Goal: Information Seeking & Learning: Learn about a topic

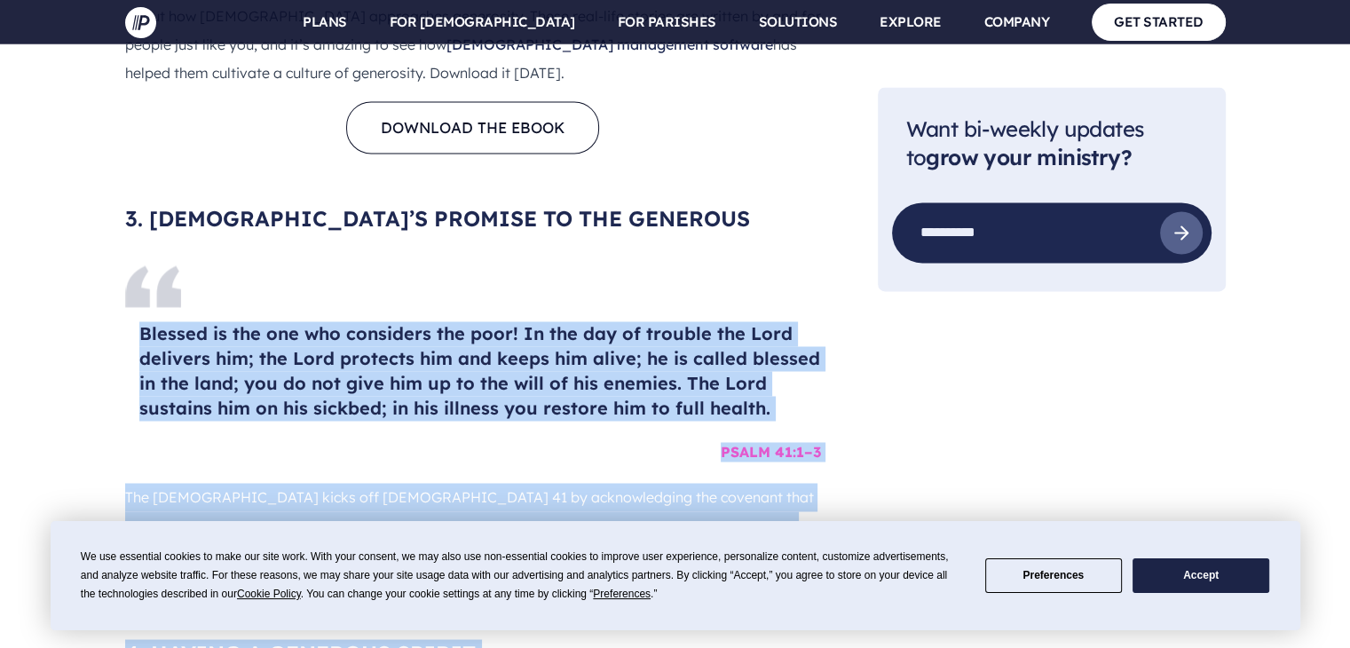
scroll to position [2871, 0]
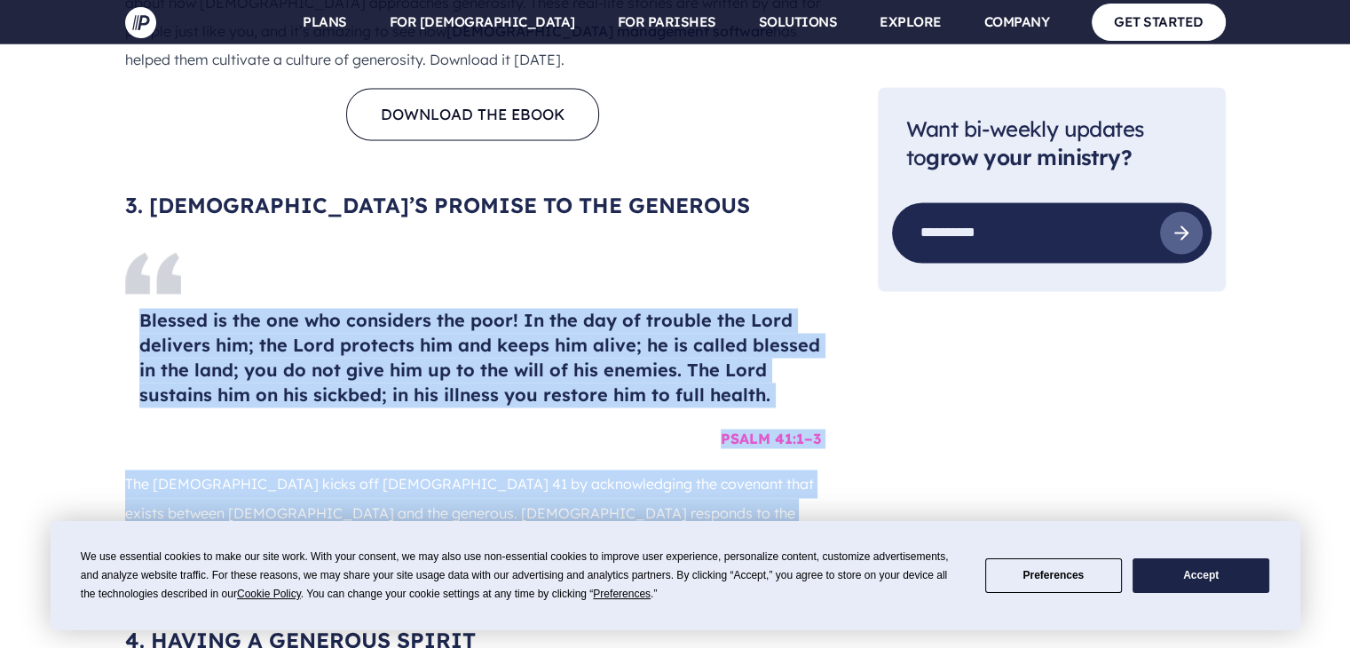
drag, startPoint x: 143, startPoint y: 445, endPoint x: 817, endPoint y: 298, distance: 689.4
copy div "Blessed is the one who considers the poor! In the day of trouble the Lord deliv…"
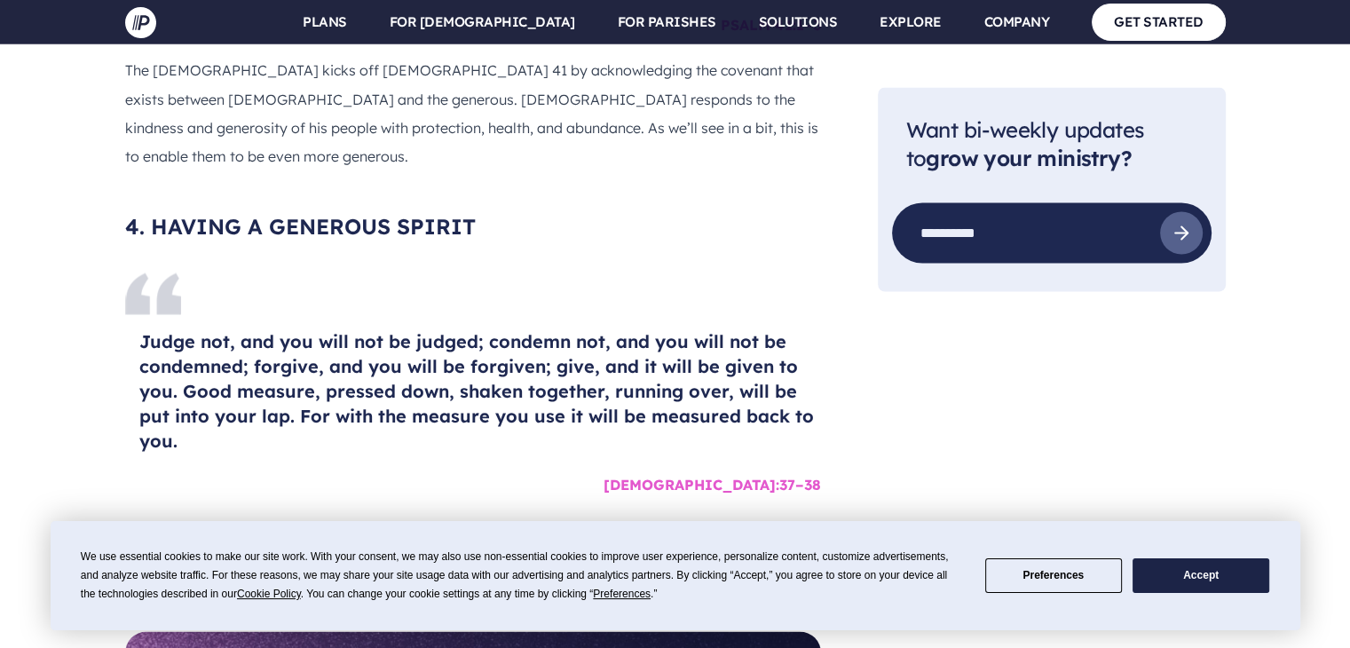
click at [747, 515] on p "Generosity comes in more forms than commerce. To withhold judgment, condemnatio…" at bounding box center [473, 557] width 696 height 85
drag, startPoint x: 127, startPoint y: 242, endPoint x: 560, endPoint y: 301, distance: 437.1
click at [560, 515] on p "Generosity comes in more forms than commerce. To withhold judgment, condemnatio…" at bounding box center [473, 557] width 696 height 85
drag, startPoint x: 525, startPoint y: 266, endPoint x: 840, endPoint y: 231, distance: 316.2
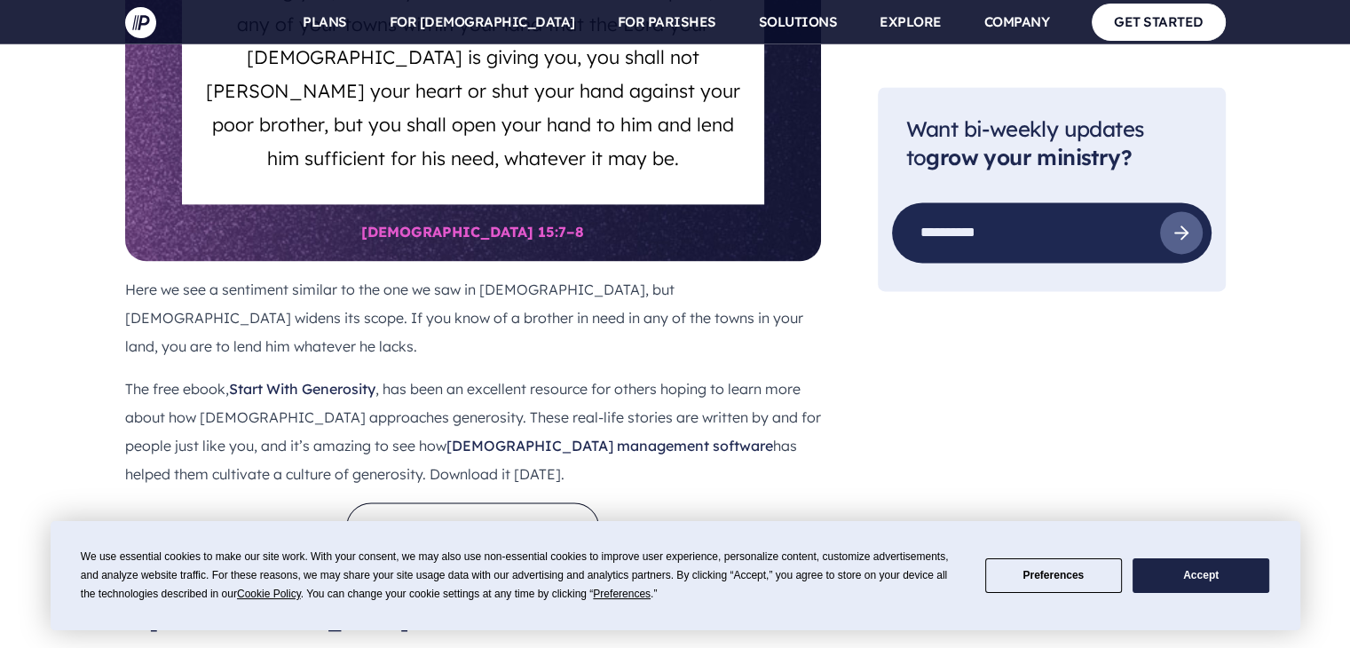
scroll to position [2871, 0]
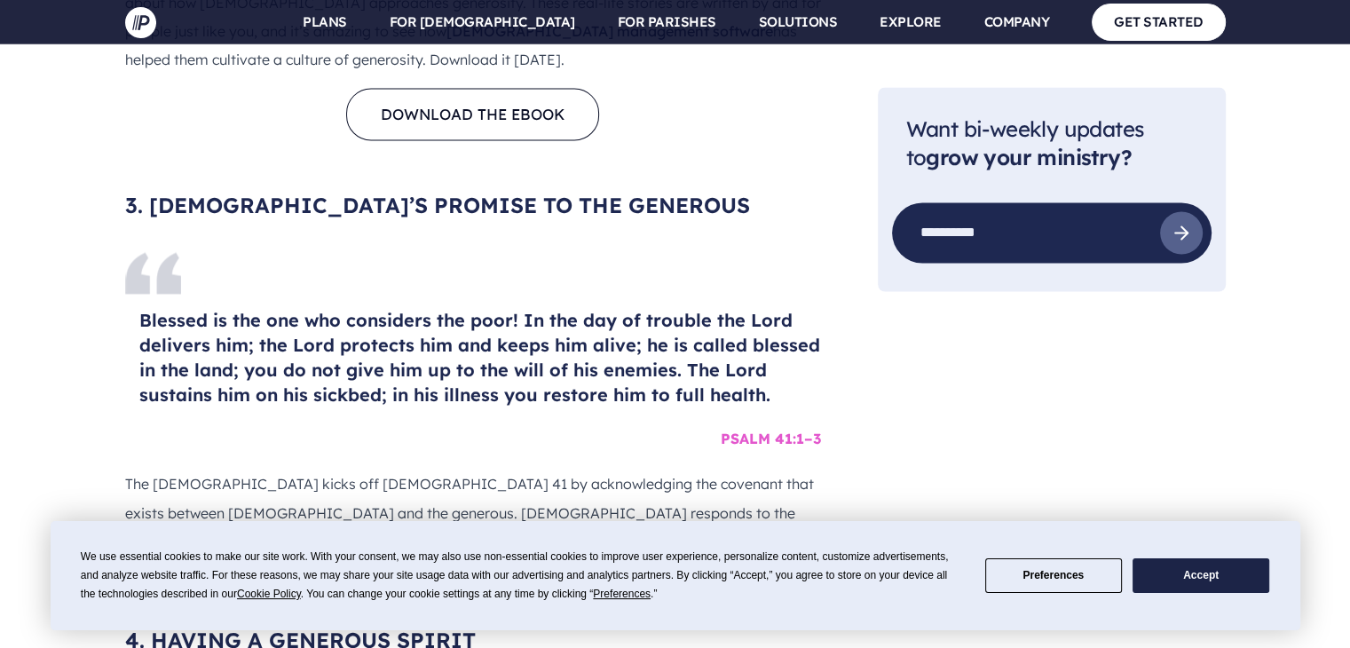
drag, startPoint x: 298, startPoint y: 101, endPoint x: 160, endPoint y: 93, distance: 138.7
click at [160, 308] on h4 "Blessed is the one who considers the poor! In the day of trouble the Lord deliv…" at bounding box center [480, 357] width 682 height 99
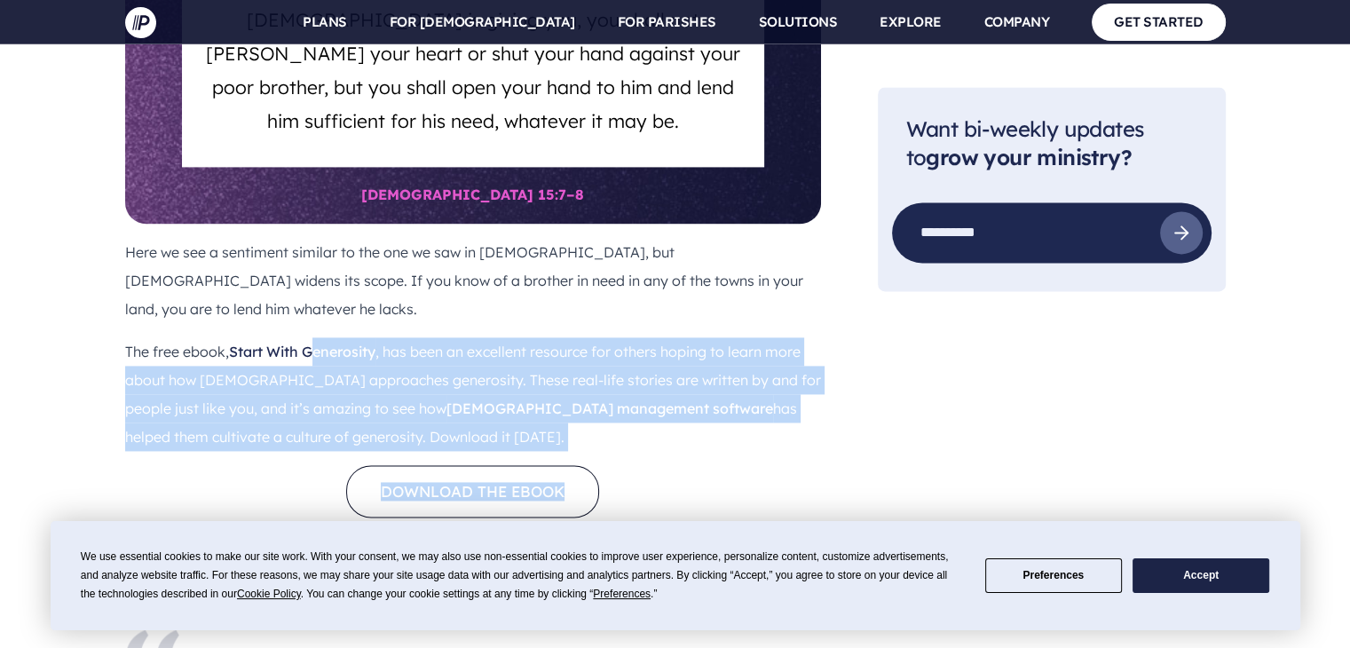
scroll to position [2473, 0]
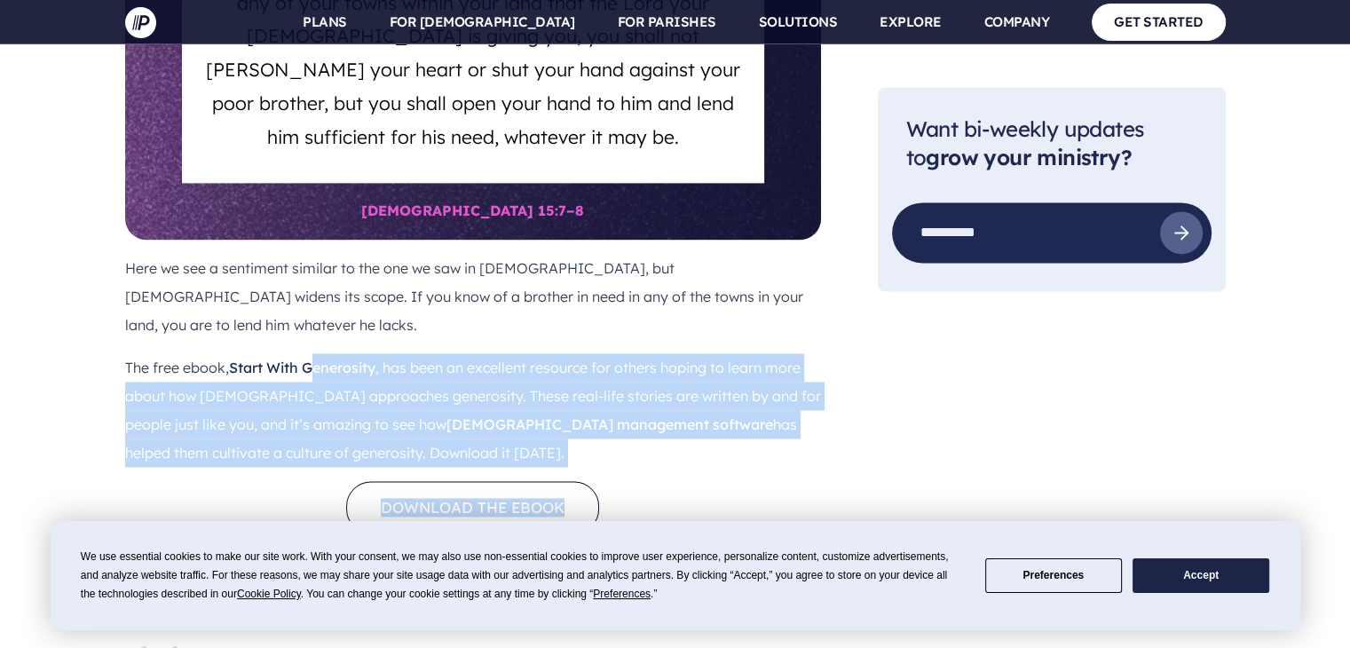
drag, startPoint x: 137, startPoint y: 61, endPoint x: 316, endPoint y: 103, distance: 184.1
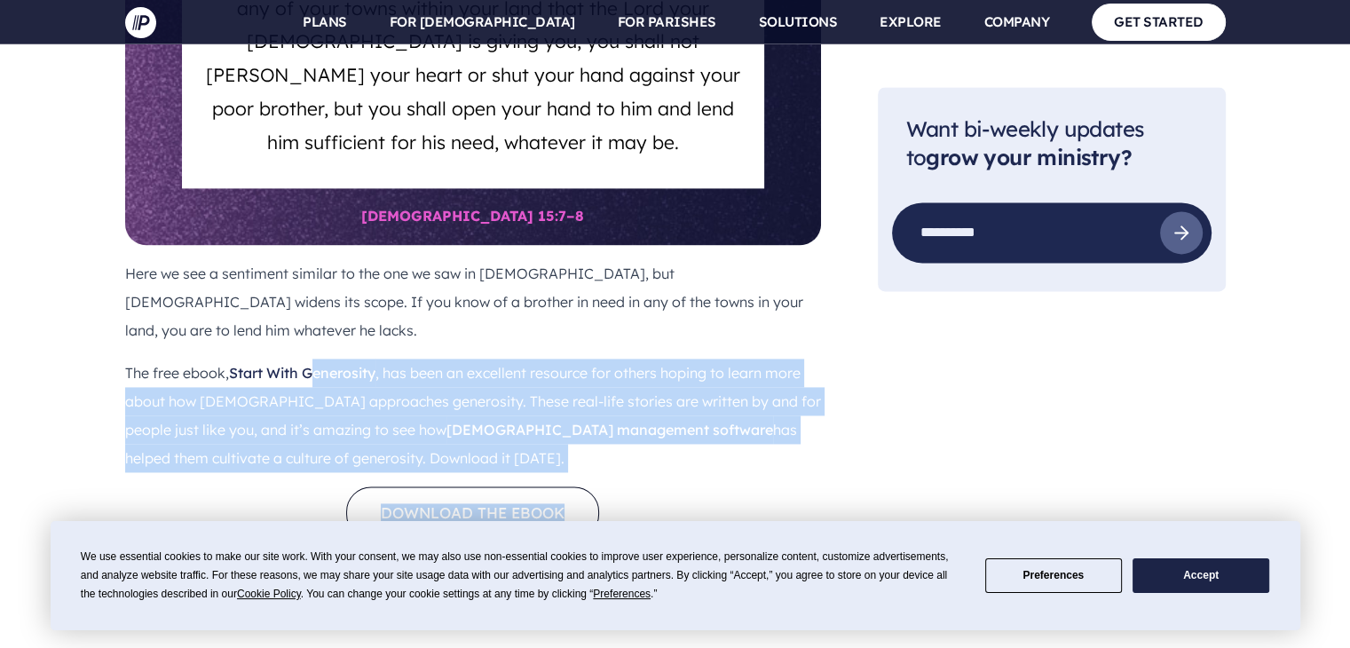
click at [599, 590] on h3 "3. [DEMOGRAPHIC_DATA]’S PROMISE TO THE GENEROUS" at bounding box center [473, 604] width 696 height 28
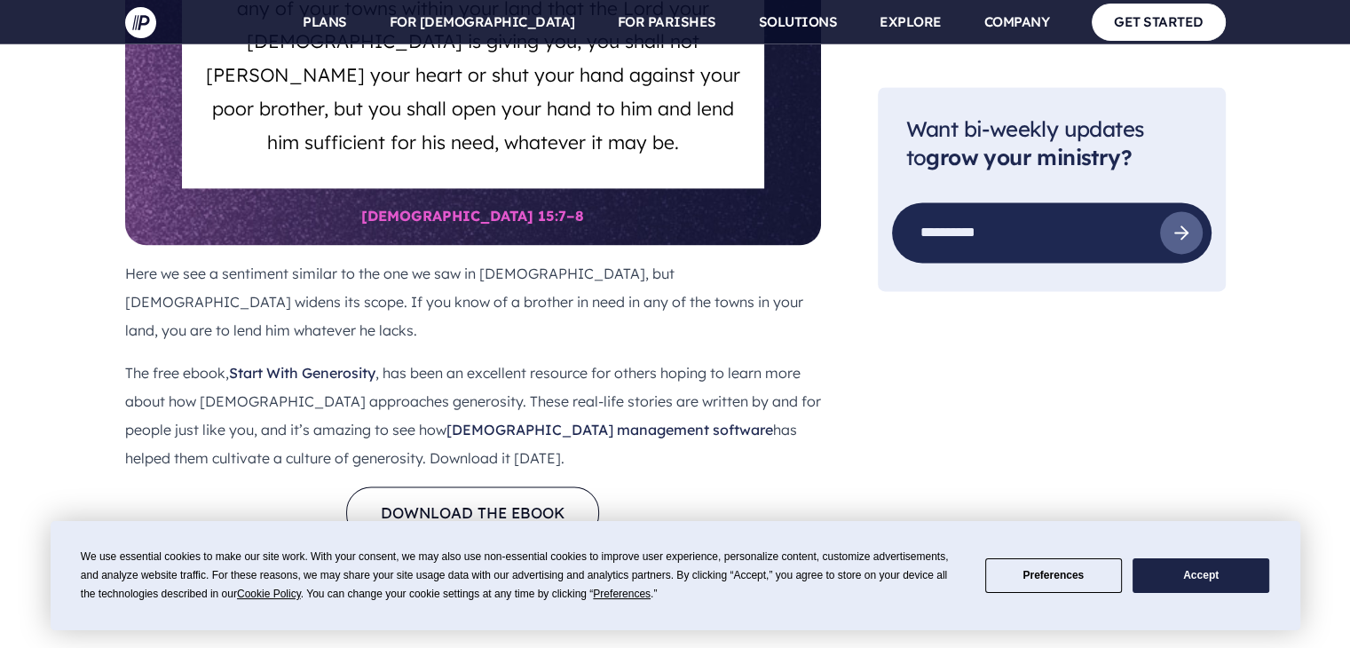
scroll to position [2886, 0]
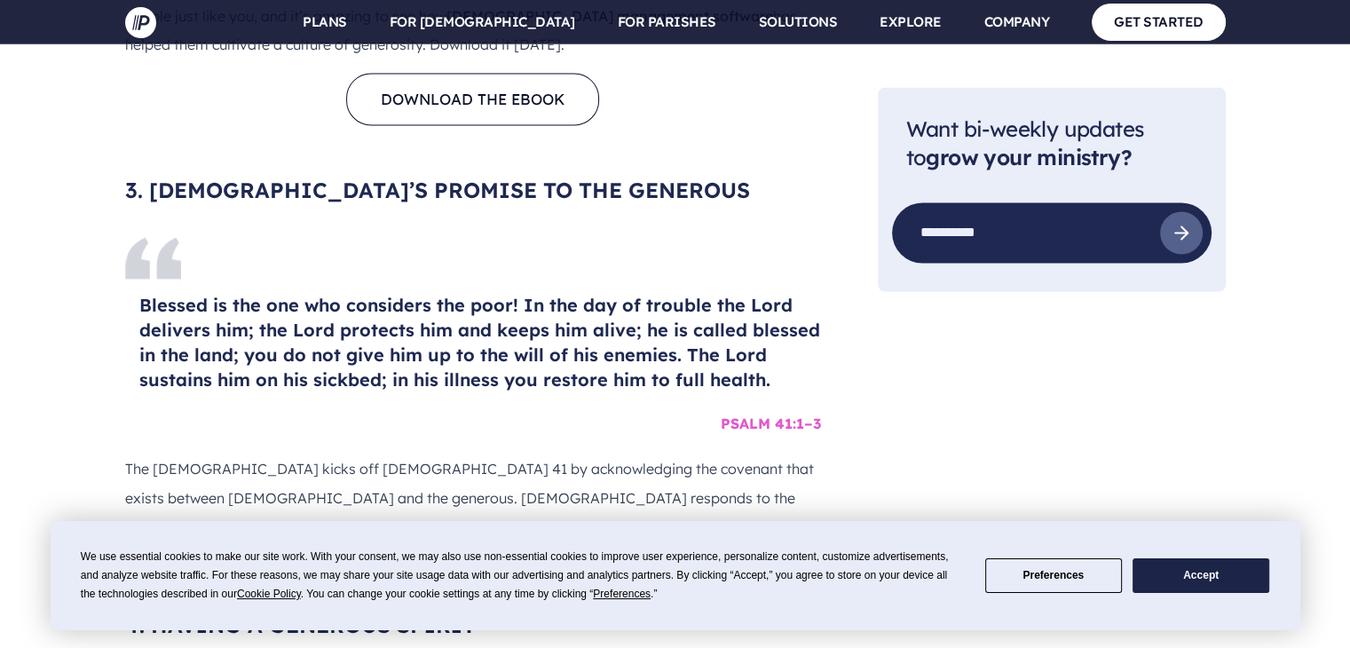
click at [239, 293] on h4 "Blessed is the one who considers the poor! In the day of trouble the Lord deliv…" at bounding box center [480, 342] width 682 height 99
drag, startPoint x: 239, startPoint y: 97, endPoint x: 193, endPoint y: 128, distance: 55.6
click at [193, 293] on h4 "Blessed is the one who considers the poor! In the day of trouble the Lord deliv…" at bounding box center [480, 342] width 682 height 99
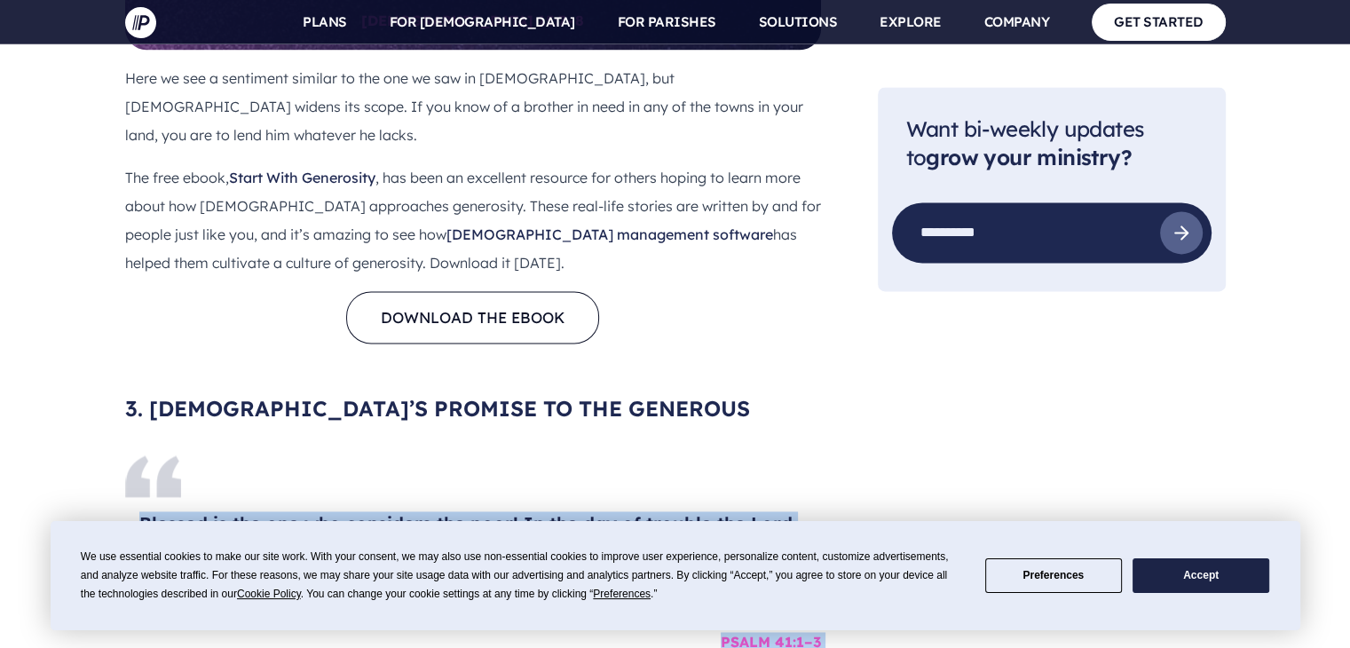
scroll to position [2693, 0]
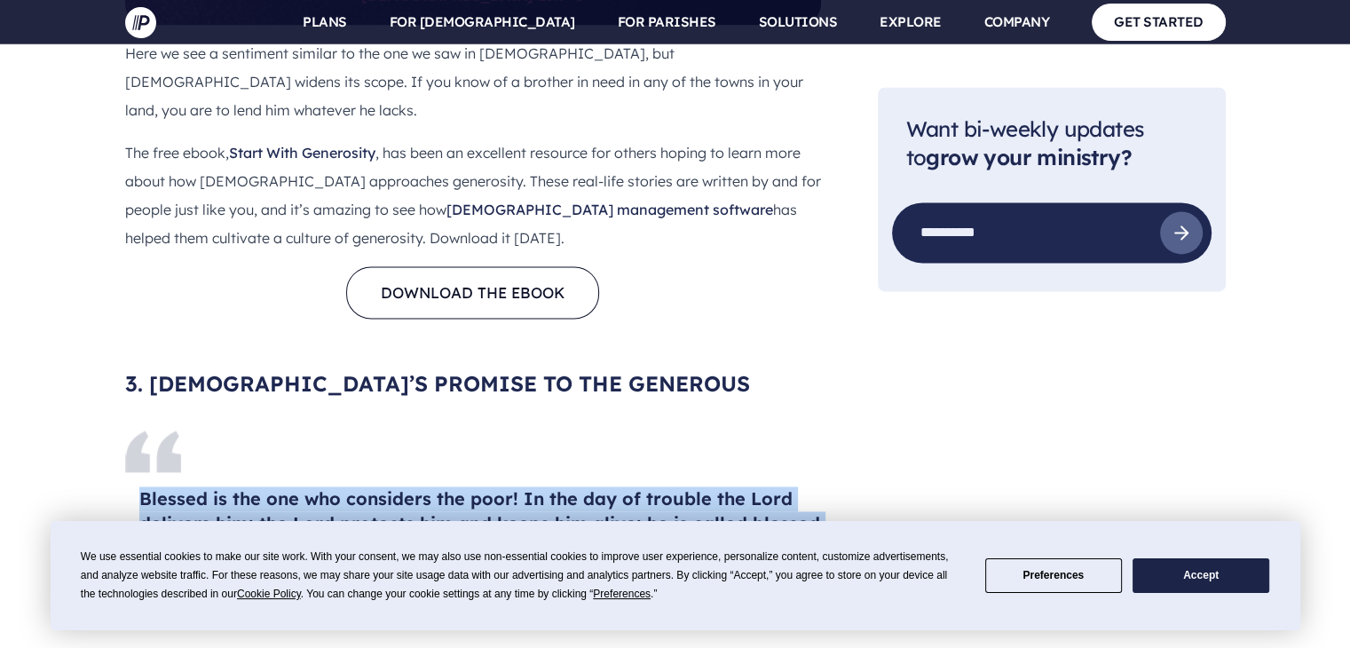
drag, startPoint x: 140, startPoint y: 459, endPoint x: 777, endPoint y: 324, distance: 651.4
click at [777, 486] on h4 "Blessed is the one who considers the poor! In the day of trouble the Lord deliv…" at bounding box center [480, 535] width 682 height 99
copy h4 "Blessed is the one who considers the poor! In the day of trouble the Lord deliv…"
